Goal: Task Accomplishment & Management: Use online tool/utility

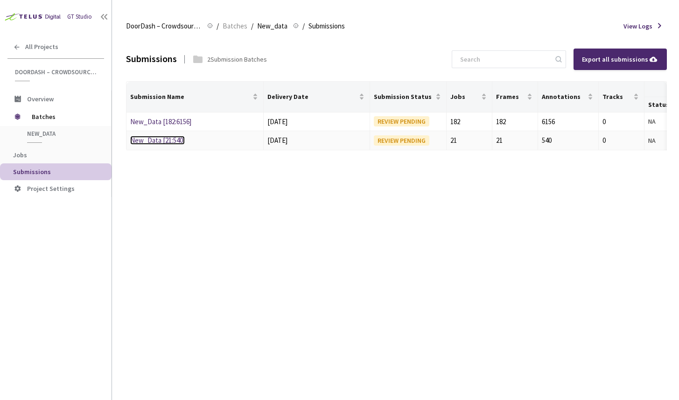
click at [163, 139] on link "New_Data [21:540]" at bounding box center [157, 140] width 55 height 9
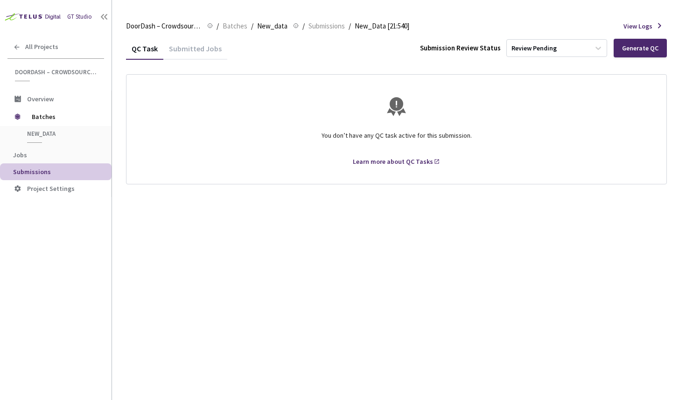
click at [231, 162] on div "Learn more about QC Tasks" at bounding box center [396, 161] width 517 height 9
click at [178, 45] on div "Submitted Jobs" at bounding box center [195, 52] width 64 height 16
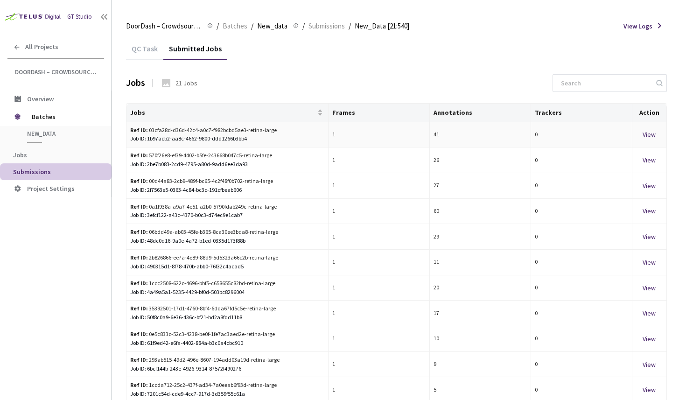
click at [647, 136] on div "View" at bounding box center [649, 134] width 27 height 10
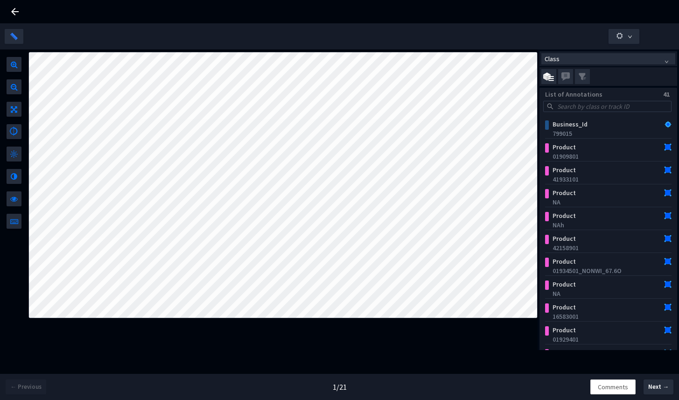
click at [12, 10] on icon at bounding box center [14, 11] width 11 height 11
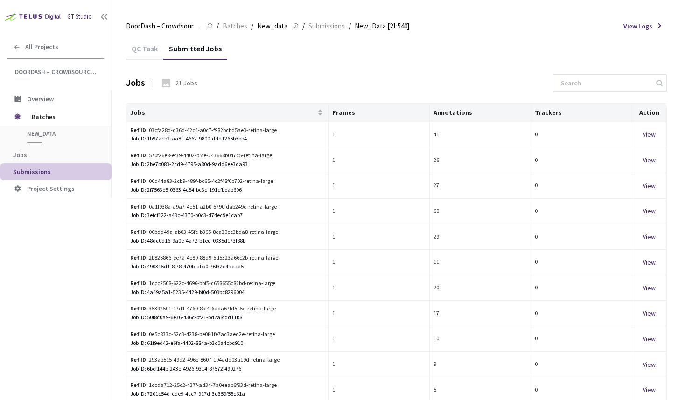
click at [73, 176] on li "Submissions" at bounding box center [55, 171] width 111 height 17
click at [42, 173] on span "Submissions" at bounding box center [32, 171] width 38 height 8
click at [31, 173] on span "Submissions" at bounding box center [32, 171] width 38 height 8
click at [322, 27] on span "Submissions" at bounding box center [326, 26] width 36 height 11
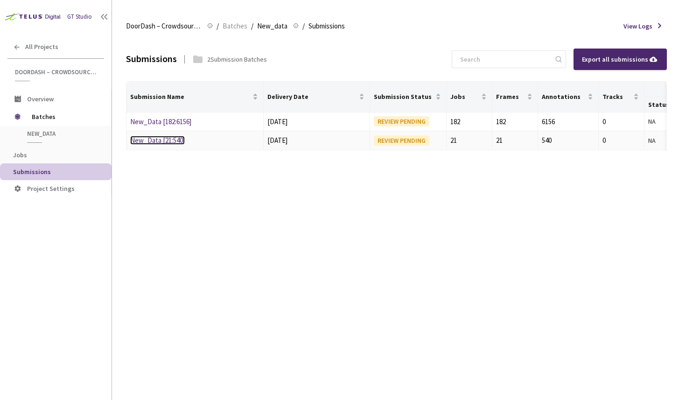
click at [174, 141] on link "New_Data [21:540]" at bounding box center [157, 140] width 55 height 9
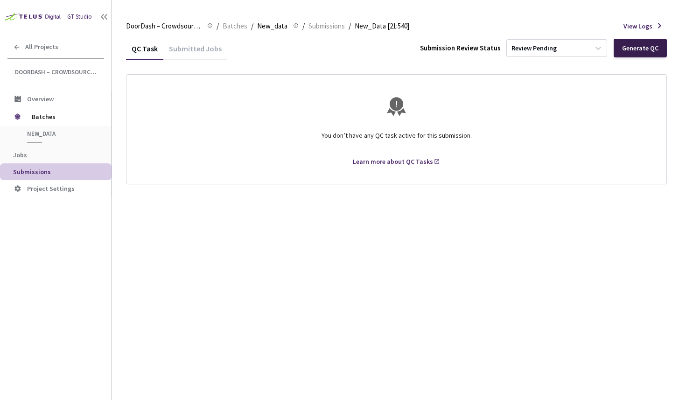
click at [639, 47] on div "Generate QC" at bounding box center [640, 47] width 36 height 7
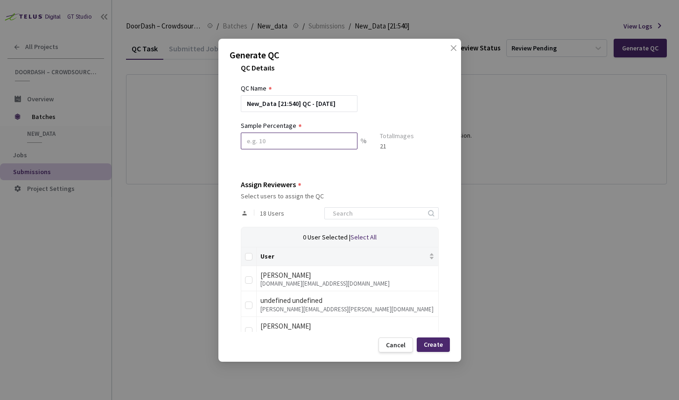
scroll to position [16, 0]
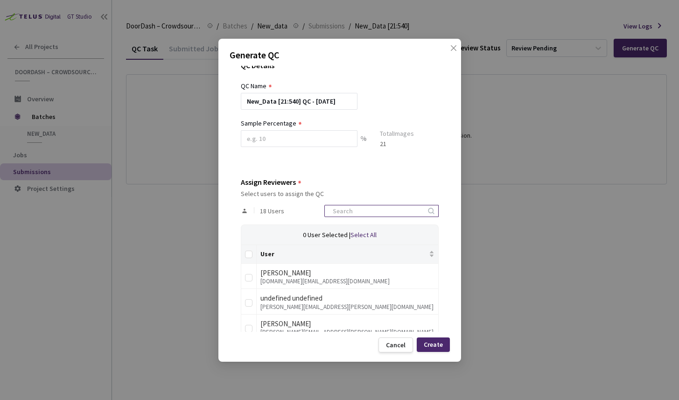
click at [369, 209] on input at bounding box center [376, 210] width 99 height 11
click at [317, 136] on input at bounding box center [299, 138] width 117 height 17
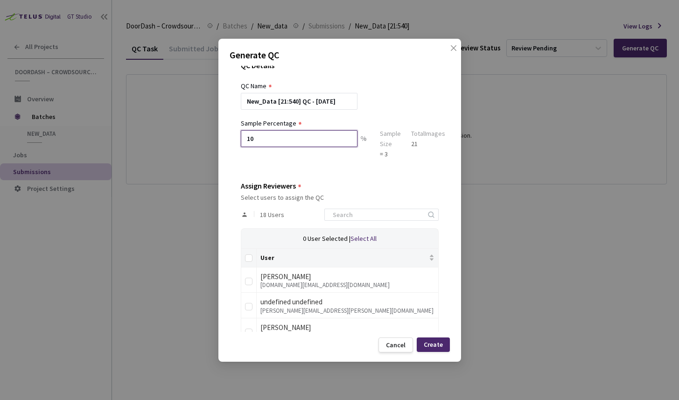
type input "10"
click at [321, 161] on div "QC Details QC Name New_Data [21:540] QC - [DATE] Sample Percentage 10 % Sample …" at bounding box center [340, 199] width 220 height 266
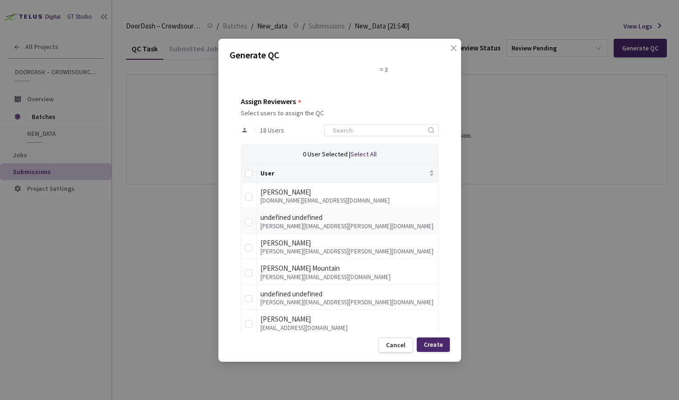
scroll to position [104, 0]
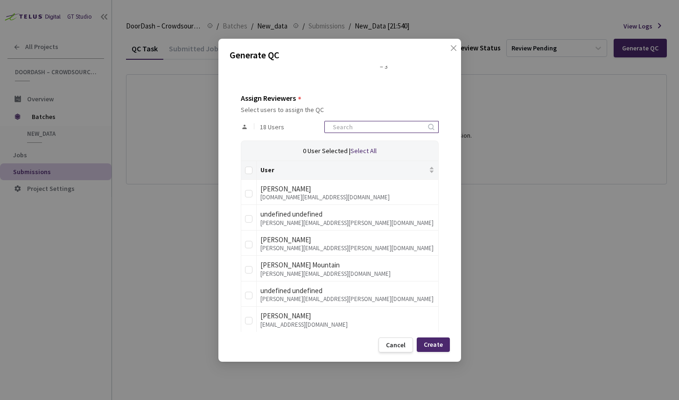
click at [369, 128] on input at bounding box center [376, 126] width 99 height 11
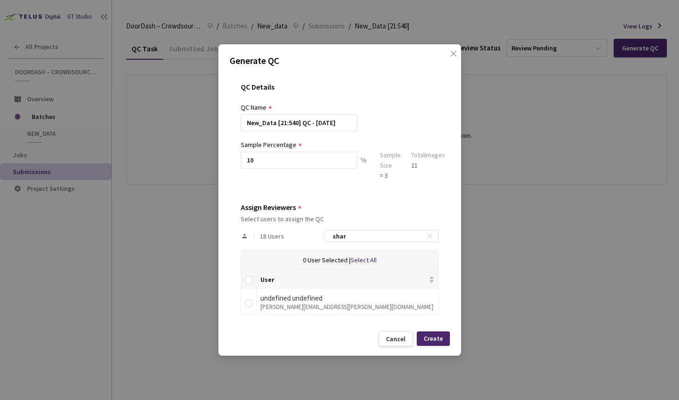
scroll to position [0, 0]
type input "[PERSON_NAME]"
click at [313, 298] on div "undefined undefined" at bounding box center [347, 297] width 174 height 11
click at [251, 299] on label at bounding box center [248, 301] width 7 height 13
click at [251, 299] on input "checkbox" at bounding box center [248, 302] width 7 height 7
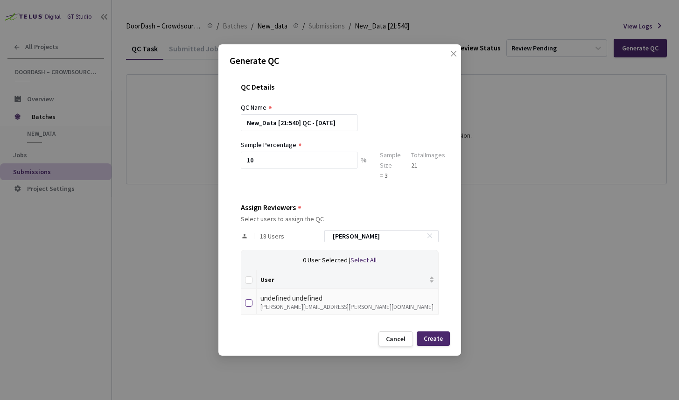
checkbox input "true"
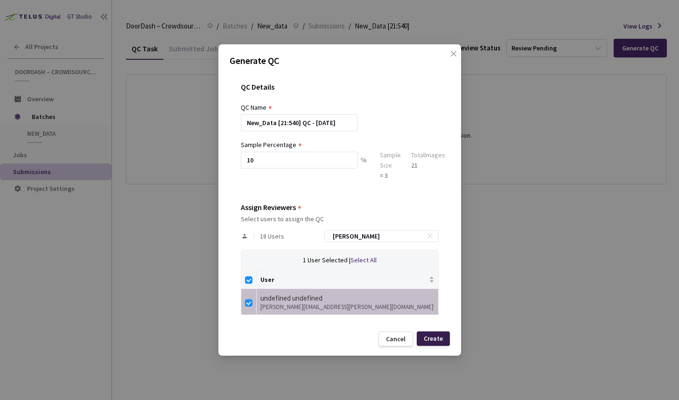
click at [442, 338] on div "Create" at bounding box center [433, 337] width 19 height 7
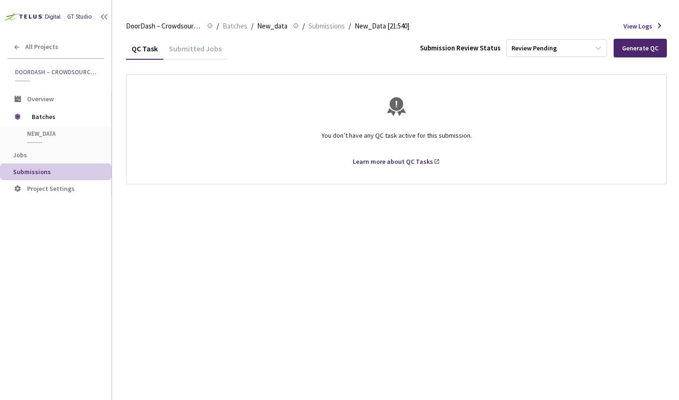
click at [265, 234] on div "QC Task Submitted Jobs Submission Review Status Review Pending Generate QC You …" at bounding box center [396, 218] width 541 height 362
click at [282, 254] on div "QC Task Submitted Jobs Submission Review Status Review Pending Generate QC You …" at bounding box center [396, 218] width 541 height 362
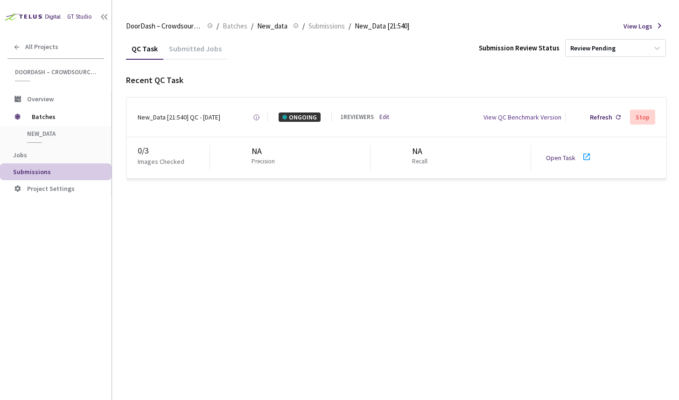
click at [563, 159] on link "Open Task" at bounding box center [560, 157] width 29 height 8
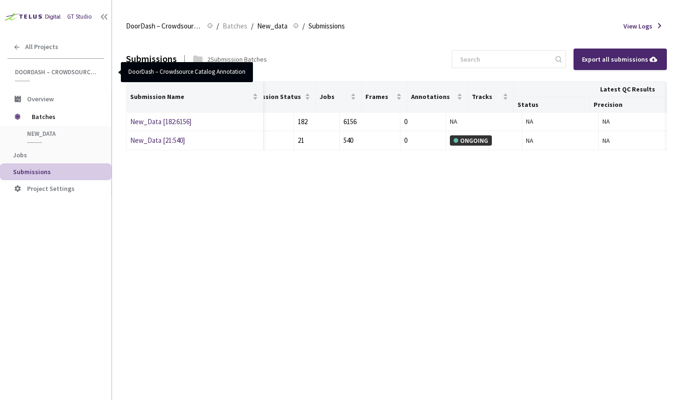
scroll to position [0, 213]
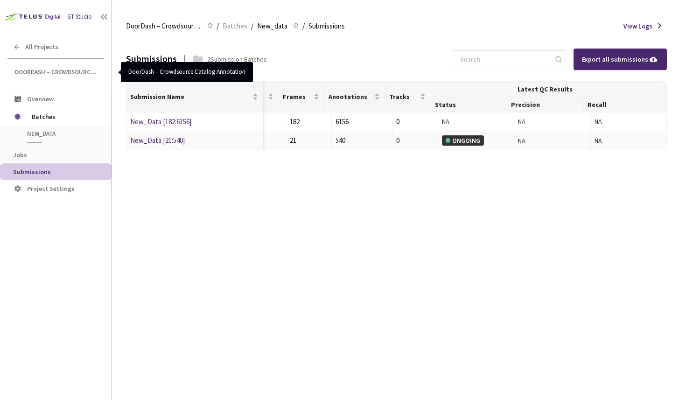
click at [458, 140] on div "ONGOING" at bounding box center [463, 140] width 42 height 10
